Goal: Information Seeking & Learning: Learn about a topic

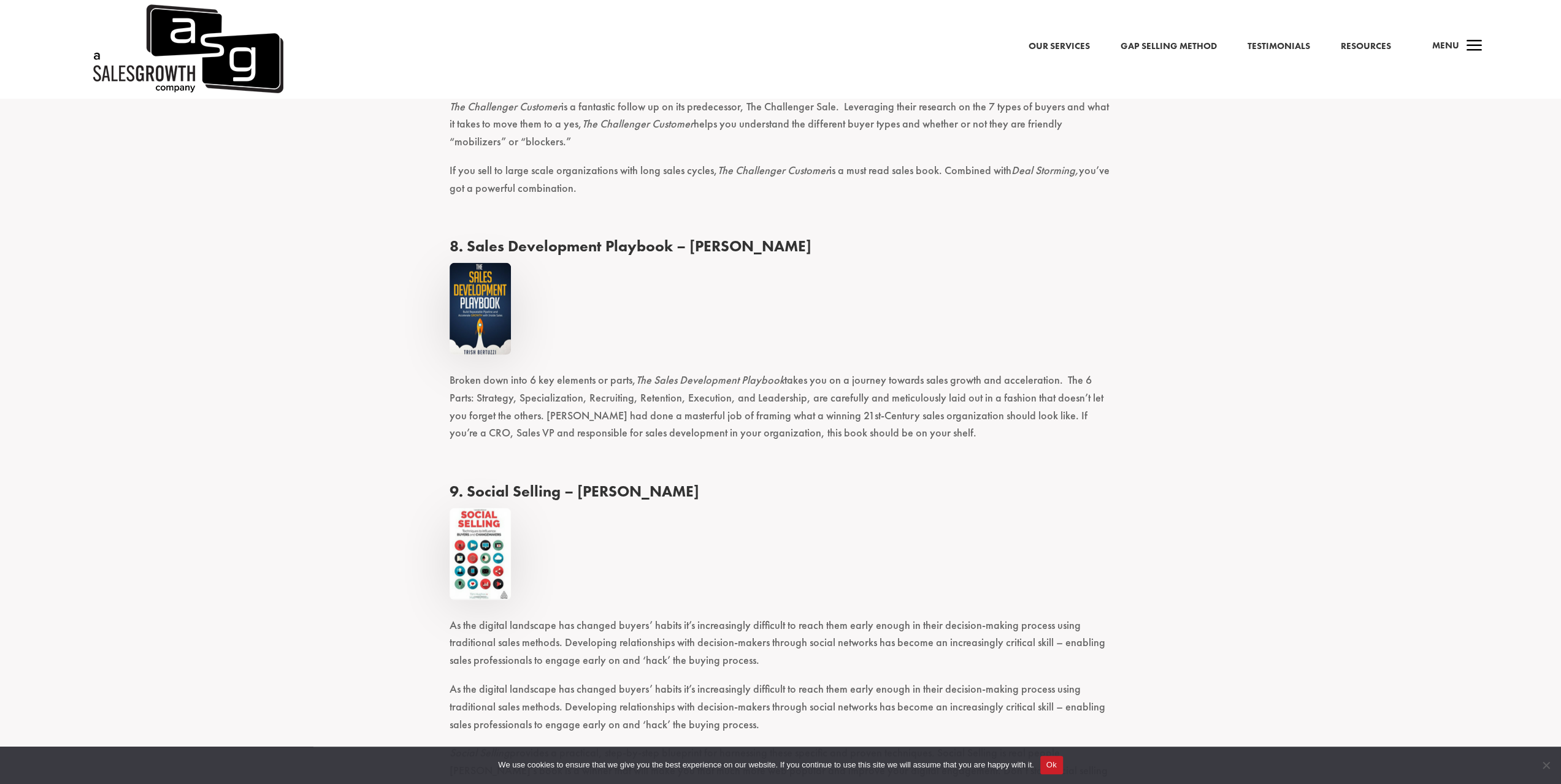
scroll to position [3066, 0]
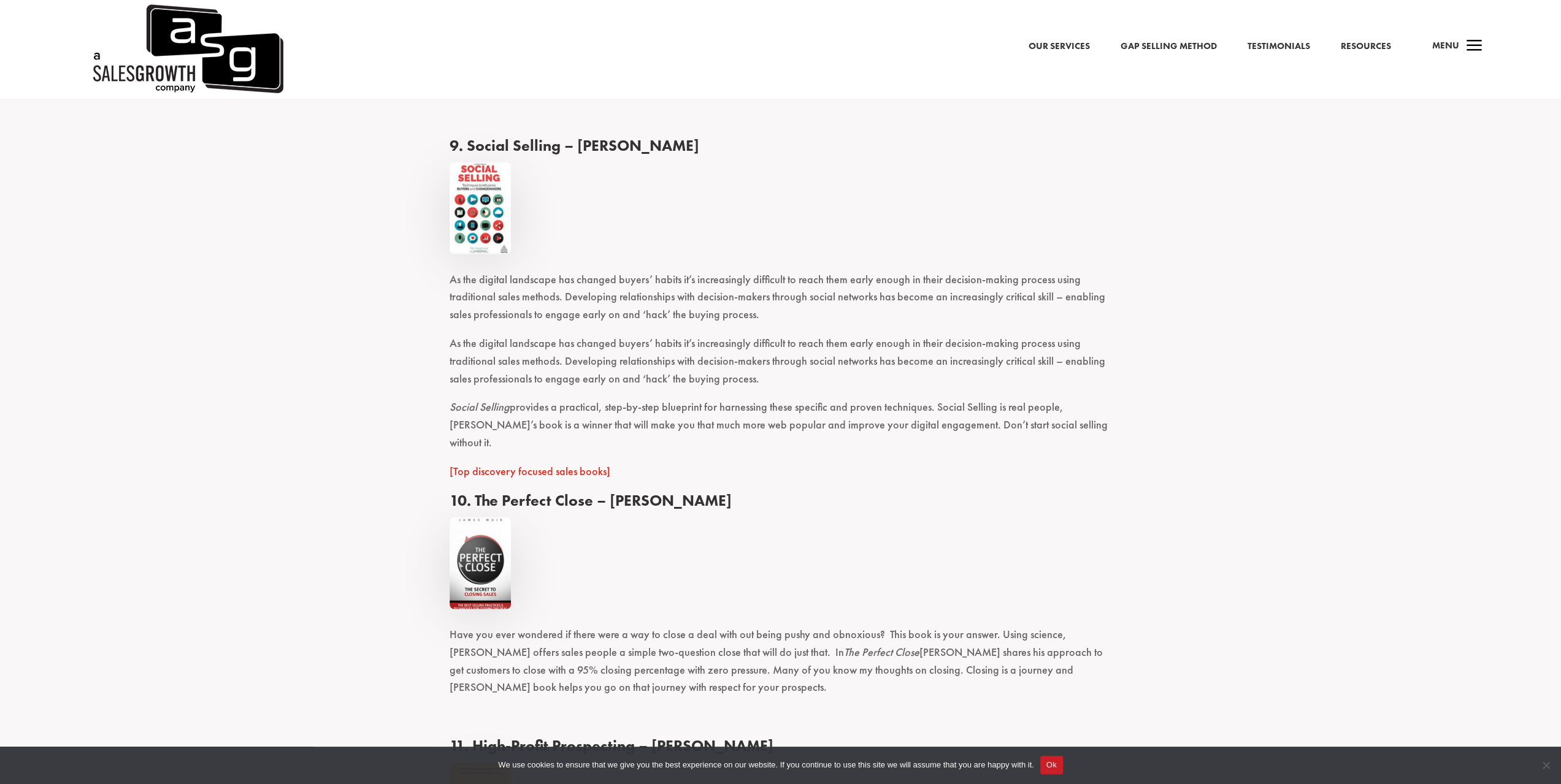
scroll to position [3110, 0]
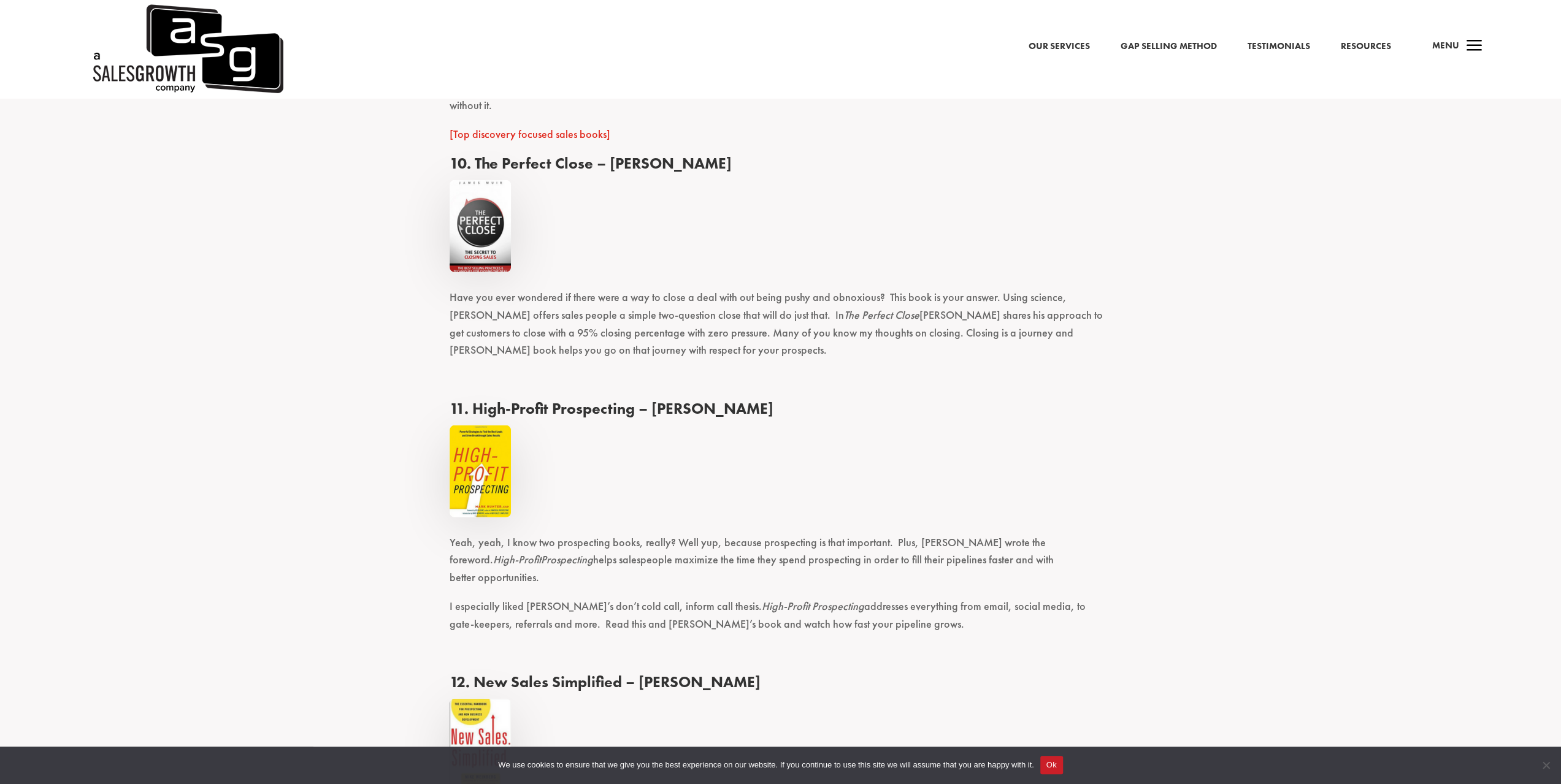
scroll to position [3417, 0]
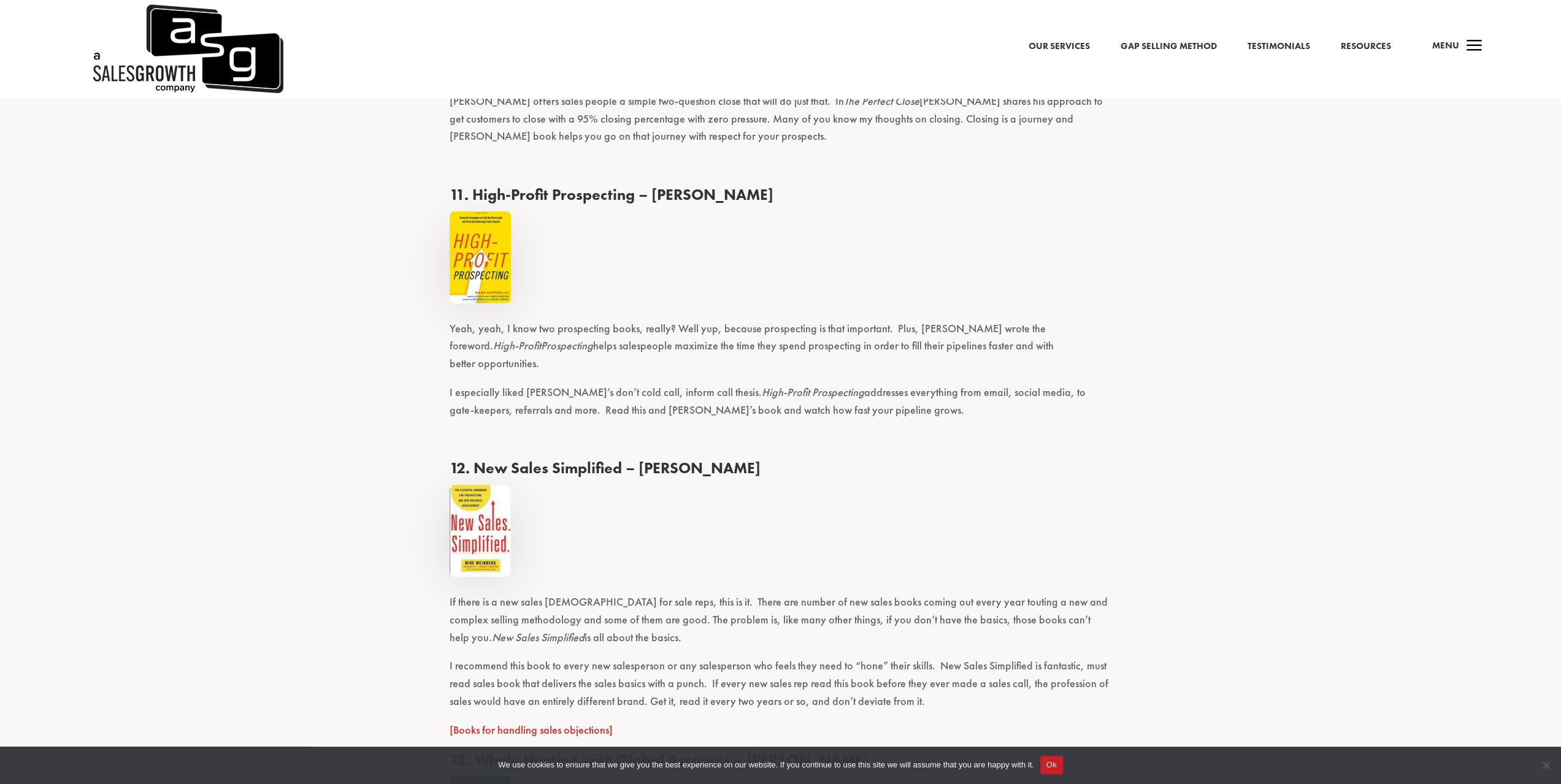
scroll to position [3631, 0]
